Goal: Obtain resource: Obtain resource

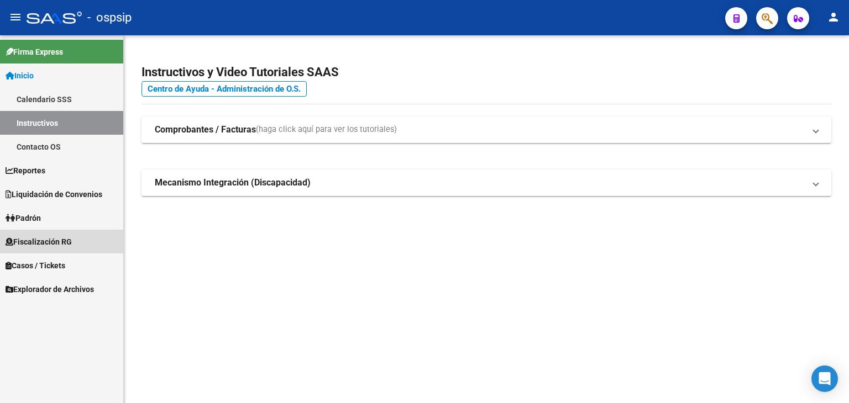
click at [27, 236] on span "Fiscalización RG" at bounding box center [39, 242] width 66 height 12
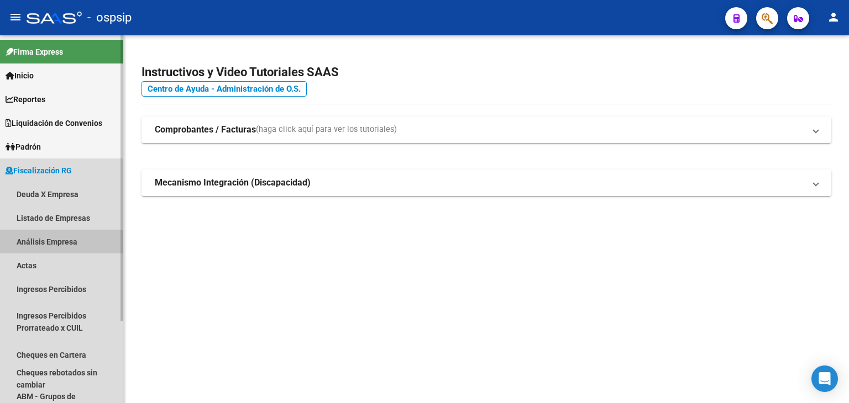
click at [48, 244] on link "Análisis Empresa" at bounding box center [61, 242] width 123 height 24
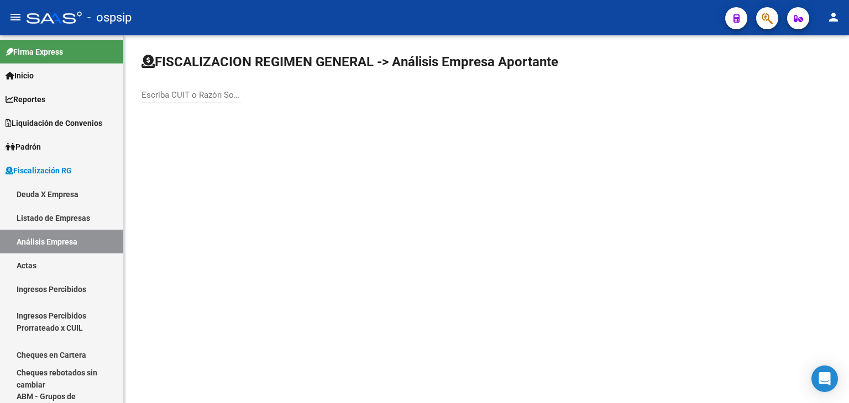
click at [186, 95] on input "Escriba CUIT o Razón Social para buscar" at bounding box center [190, 95] width 99 height 10
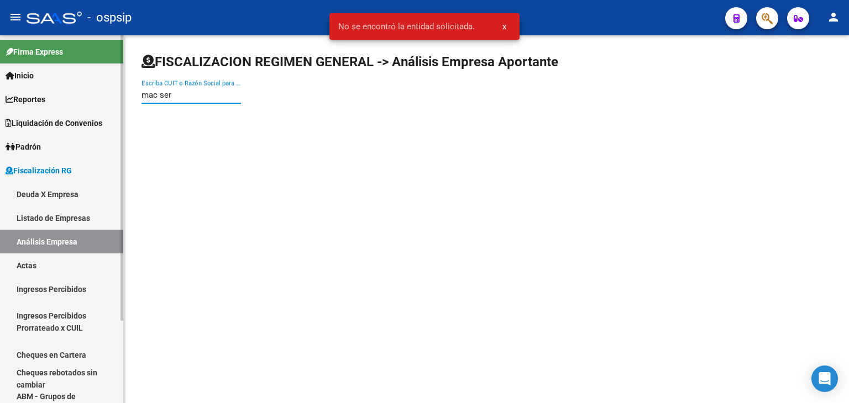
drag, startPoint x: 196, startPoint y: 96, endPoint x: 57, endPoint y: 95, distance: 138.7
click at [57, 95] on mat-sidenav-container "Firma Express Inicio Calendario SSS Instructivos Contacto OS Reportes Ingresos …" at bounding box center [424, 219] width 849 height 368
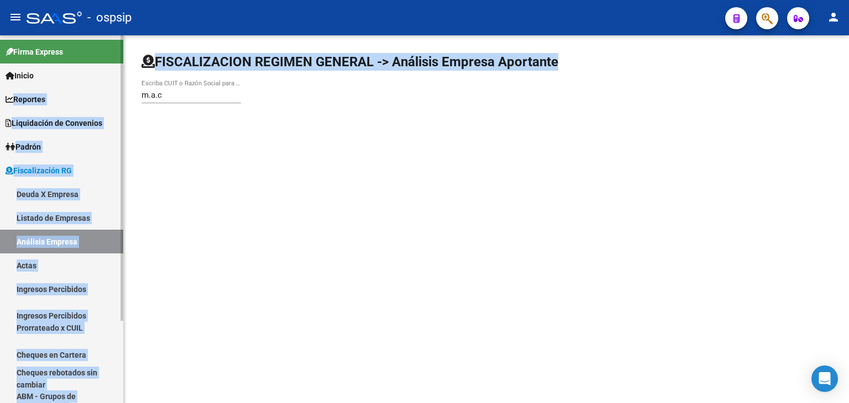
drag, startPoint x: 196, startPoint y: 87, endPoint x: 11, endPoint y: 108, distance: 185.8
click at [11, 108] on mat-sidenav-container "Firma Express Inicio Calendario SSS Instructivos Contacto OS Reportes Ingresos …" at bounding box center [424, 219] width 849 height 368
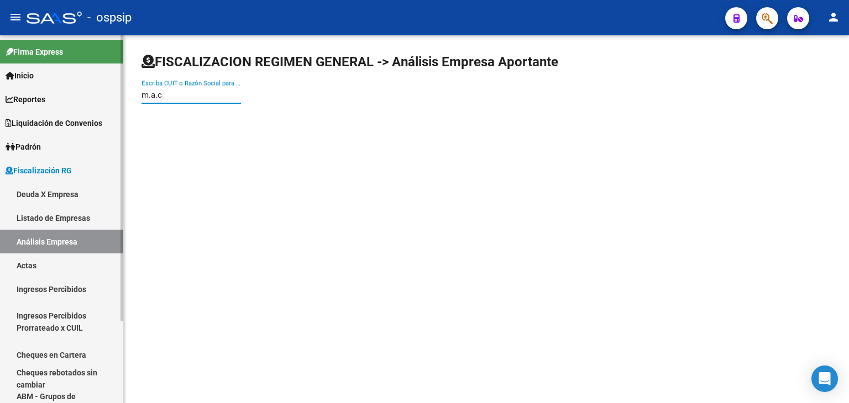
drag, startPoint x: 175, startPoint y: 91, endPoint x: 73, endPoint y: 90, distance: 101.7
click at [73, 90] on mat-sidenav-container "Firma Express Inicio Calendario SSS Instructivos Contacto OS Reportes Ingresos …" at bounding box center [424, 219] width 849 height 368
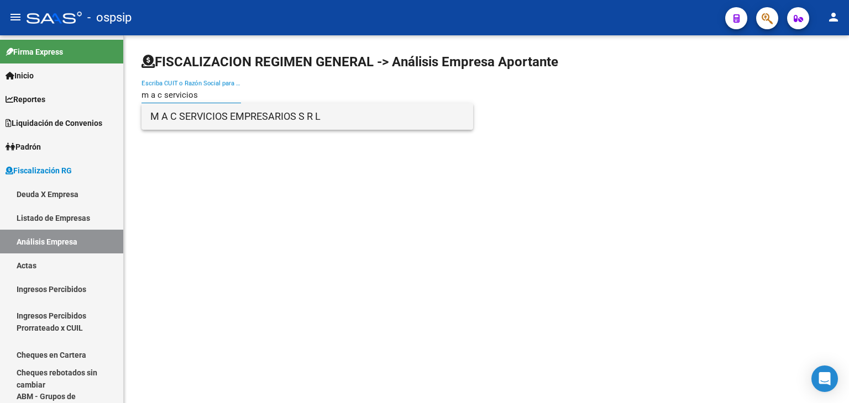
type input "m a c servicios"
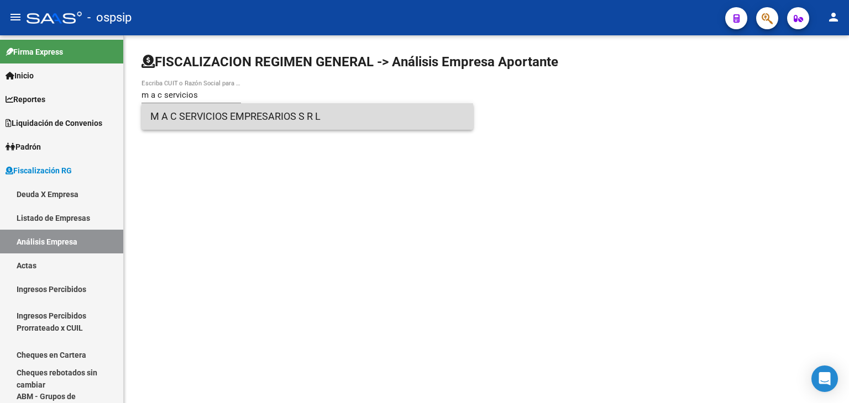
click at [223, 122] on span "M A C SERVICIOS EMPRESARIOS S R L" at bounding box center [307, 116] width 314 height 27
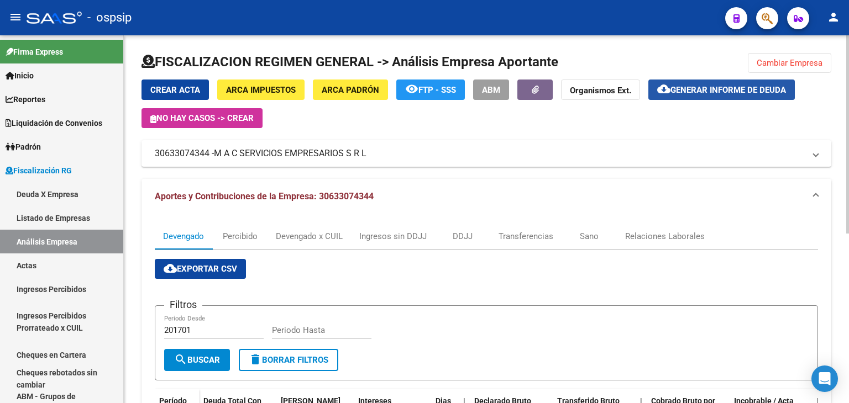
click at [663, 91] on mat-icon "cloud_download" at bounding box center [663, 88] width 13 height 13
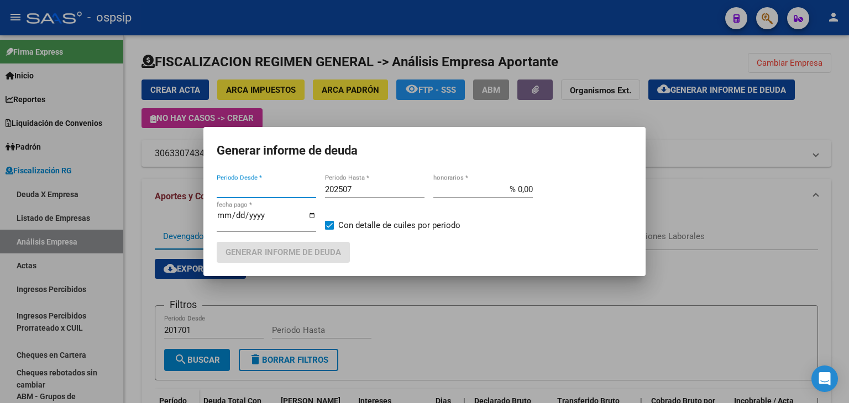
type input "201701"
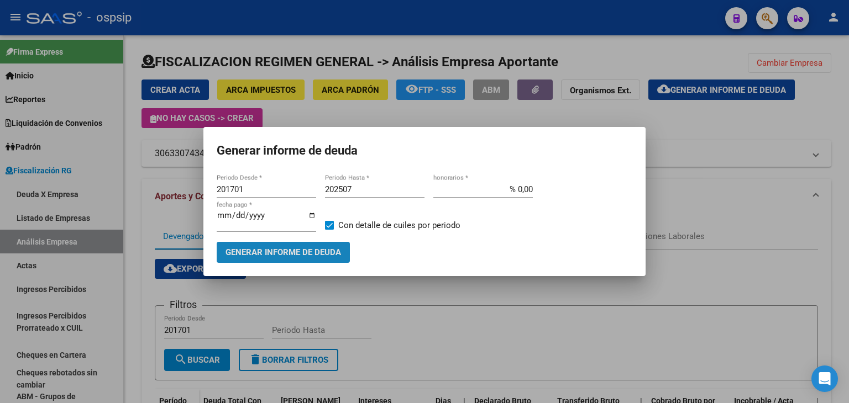
click at [320, 244] on button "Generar informe de deuda" at bounding box center [283, 252] width 133 height 20
